Goal: Check status: Check status

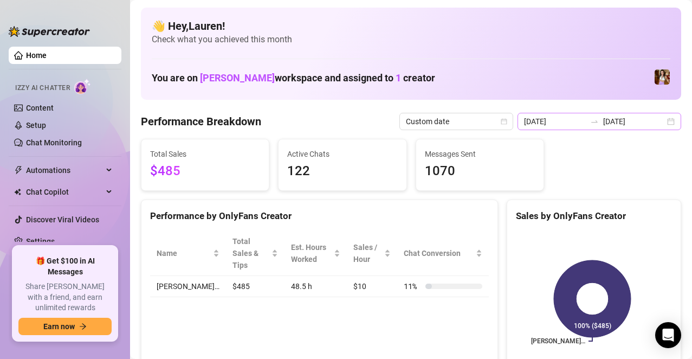
click at [665, 121] on div "[DATE] [DATE]" at bounding box center [599, 121] width 164 height 17
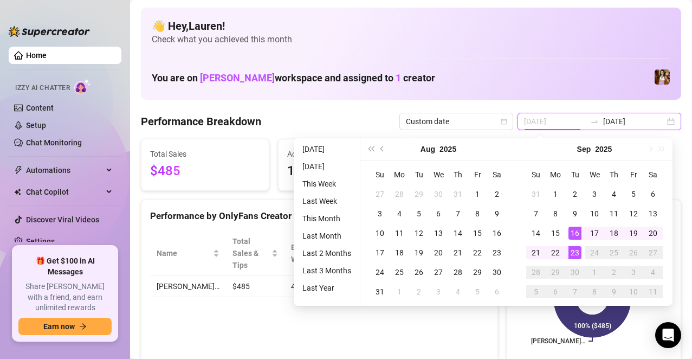
type input "[DATE]"
click at [572, 246] on div "23" at bounding box center [574, 252] width 13 height 13
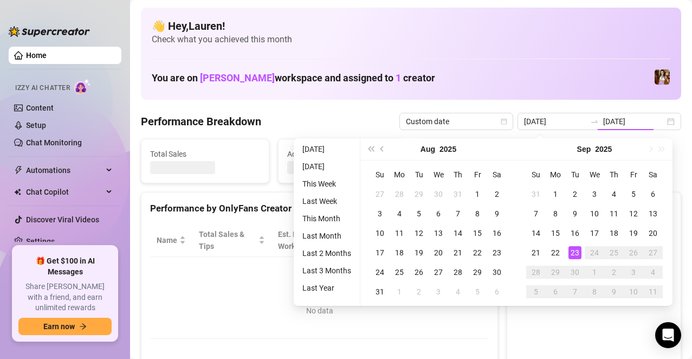
type input "[DATE]"
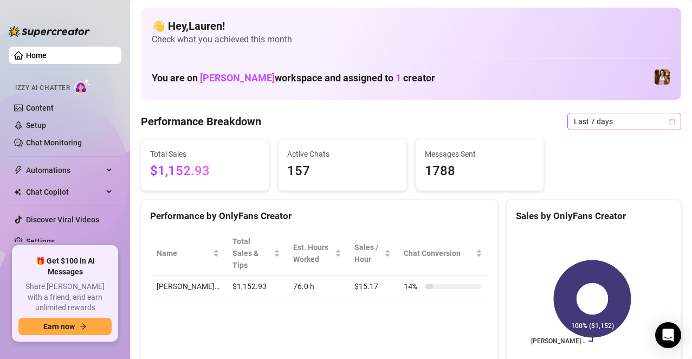
click at [662, 126] on span "Last 7 days" at bounding box center [624, 121] width 101 height 16
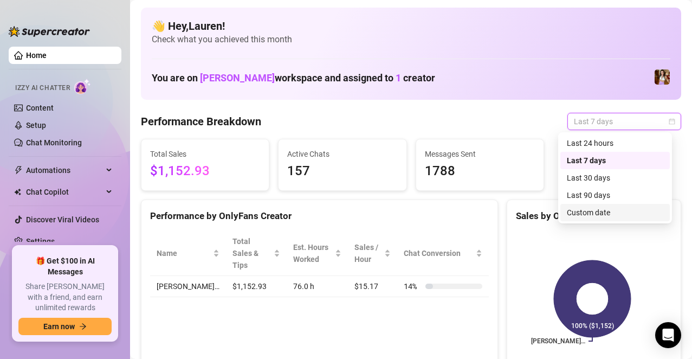
click at [604, 219] on div "Custom date" at bounding box center [614, 212] width 109 height 17
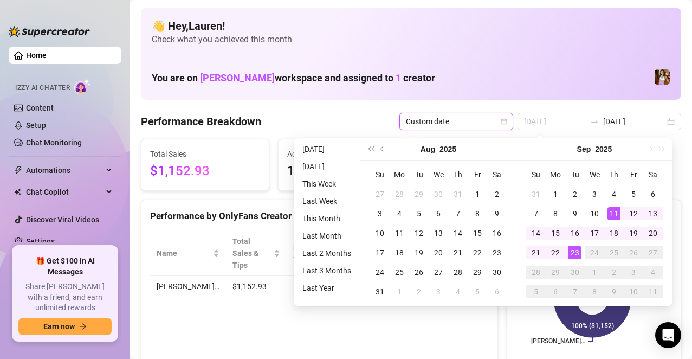
type input "[DATE]"
click at [574, 256] on div "23" at bounding box center [574, 252] width 13 height 13
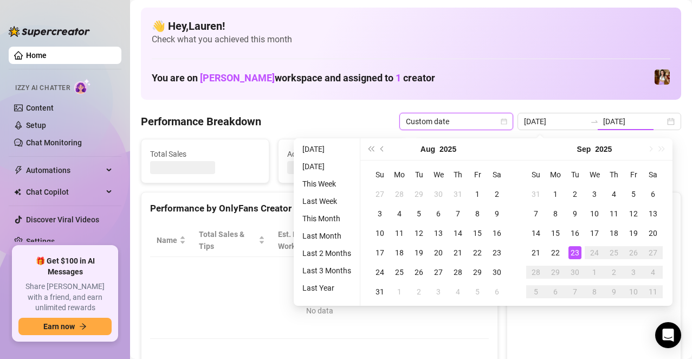
type input "[DATE]"
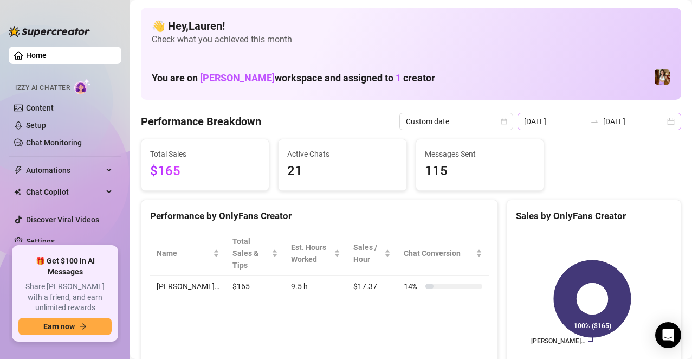
click at [664, 121] on div "[DATE] [DATE]" at bounding box center [599, 121] width 164 height 17
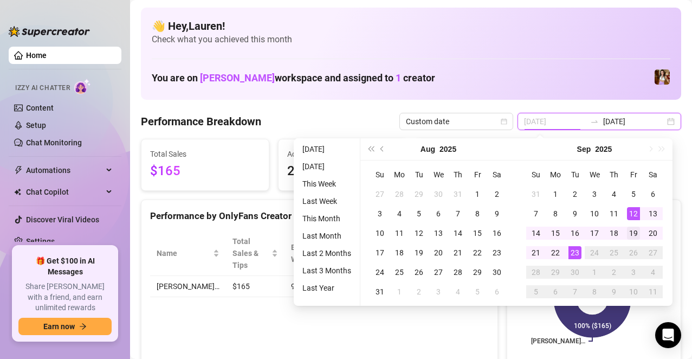
type input "[DATE]"
click at [633, 231] on div "19" at bounding box center [633, 232] width 13 height 13
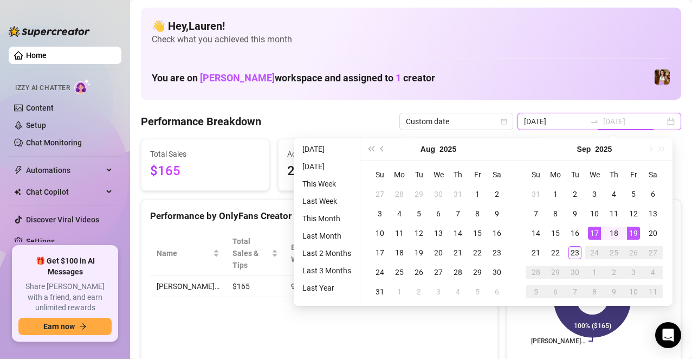
type input "[DATE]"
click at [577, 252] on div "23" at bounding box center [574, 252] width 13 height 13
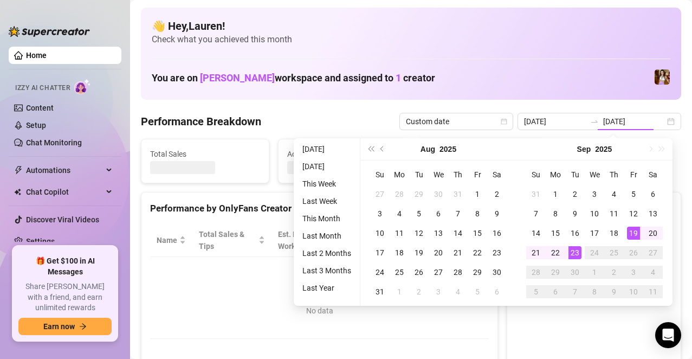
type input "[DATE]"
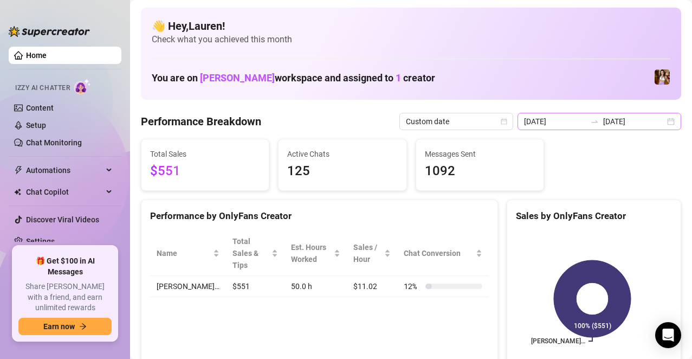
click at [667, 122] on div "[DATE] [DATE]" at bounding box center [599, 121] width 164 height 17
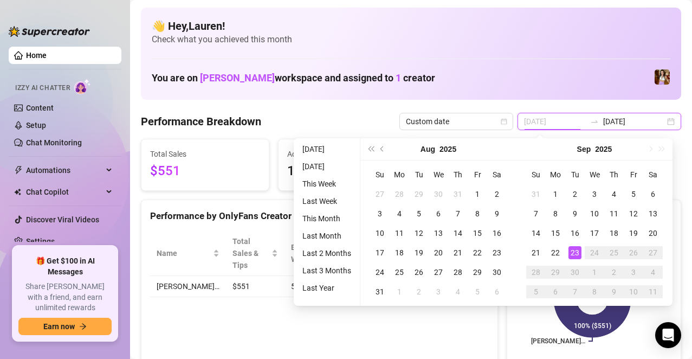
type input "[DATE]"
click at [571, 253] on div "23" at bounding box center [574, 252] width 13 height 13
type input "[DATE]"
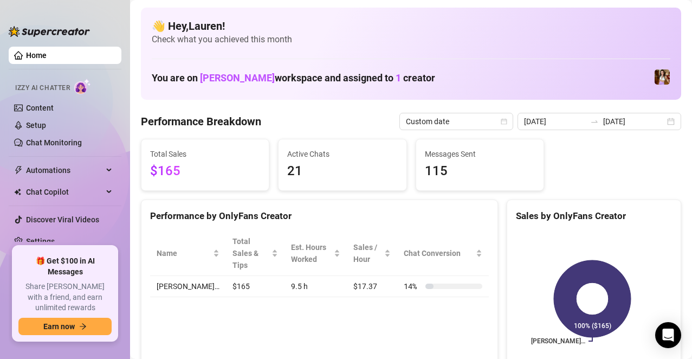
click at [334, 200] on div "Performance by OnlyFans Creator" at bounding box center [319, 211] width 356 height 23
